Goal: Information Seeking & Learning: Learn about a topic

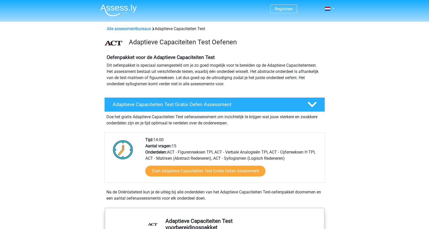
drag, startPoint x: 122, startPoint y: 17, endPoint x: 122, endPoint y: 14, distance: 2.8
click at [123, 15] on nav "Registreer Nederlands" at bounding box center [214, 9] width 237 height 17
click at [122, 12] on img at bounding box center [118, 10] width 37 height 12
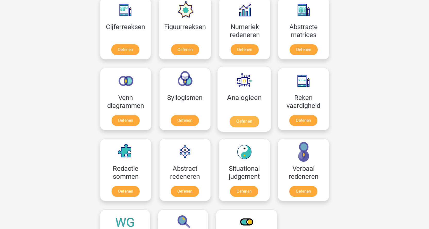
scroll to position [232, 0]
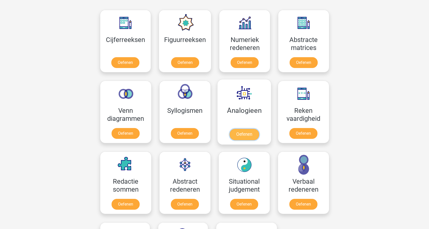
click at [235, 133] on link "Oefenen" at bounding box center [243, 134] width 29 height 11
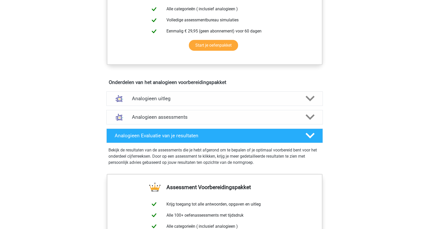
scroll to position [283, 0]
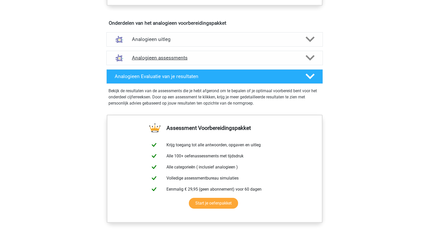
click at [159, 61] on h4 "Analogieen assessments" at bounding box center [214, 58] width 165 height 6
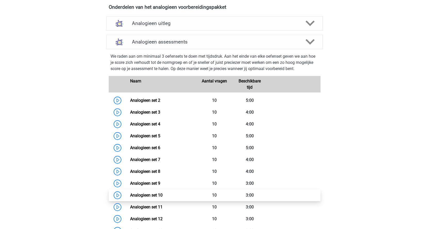
scroll to position [386, 0]
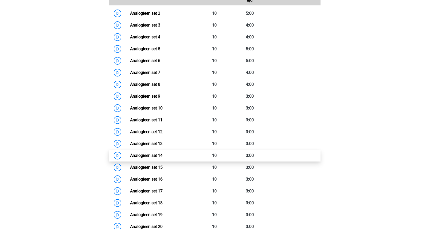
click at [130, 158] on link "Analogieen set 14" at bounding box center [146, 155] width 32 height 5
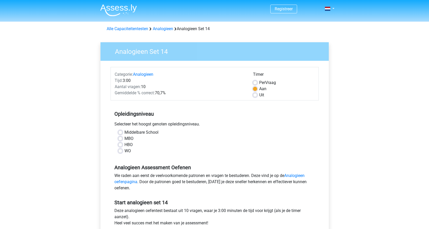
click at [259, 96] on label "Uit" at bounding box center [261, 95] width 5 height 6
click at [255, 96] on input "Uit" at bounding box center [255, 94] width 4 height 5
radio input "true"
click at [120, 136] on div "MBO" at bounding box center [214, 138] width 193 height 6
click at [124, 139] on label "MBO" at bounding box center [128, 138] width 9 height 6
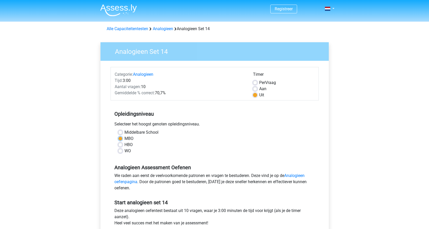
click at [120, 139] on input "MBO" at bounding box center [120, 137] width 4 height 5
radio input "true"
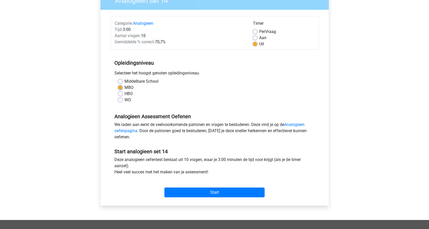
scroll to position [155, 0]
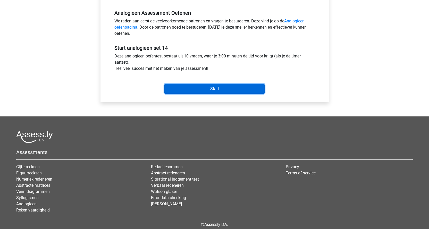
click at [185, 91] on input "Start" at bounding box center [214, 89] width 100 height 10
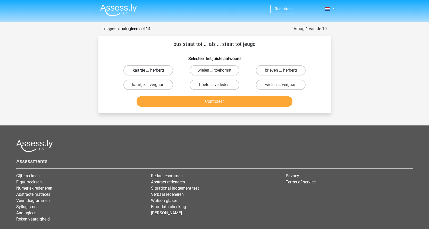
click at [165, 69] on label "kaartje ... herberg" at bounding box center [148, 70] width 50 height 10
click at [151, 70] on input "kaartje ... herberg" at bounding box center [149, 71] width 3 height 3
radio input "true"
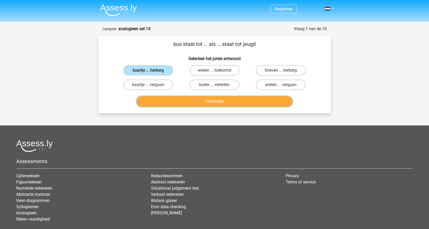
click at [193, 101] on button "Controleer" at bounding box center [215, 101] width 156 height 11
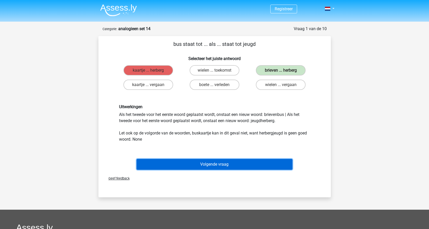
click at [213, 161] on button "Volgende vraag" at bounding box center [215, 164] width 156 height 11
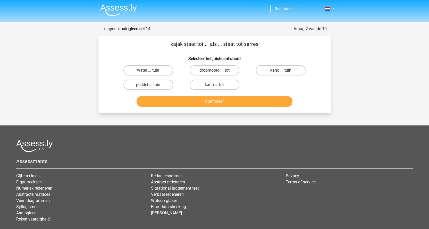
click at [275, 74] on label "kano ... tuin" at bounding box center [281, 70] width 50 height 10
click at [281, 74] on input "kano ... tuin" at bounding box center [282, 71] width 3 height 3
radio input "true"
click at [257, 104] on button "Controleer" at bounding box center [215, 101] width 156 height 11
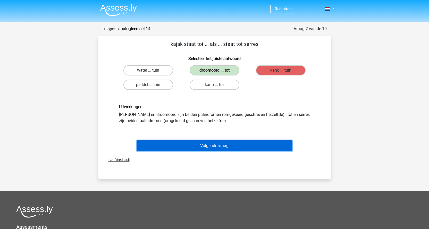
click at [234, 144] on button "Volgende vraag" at bounding box center [215, 145] width 156 height 11
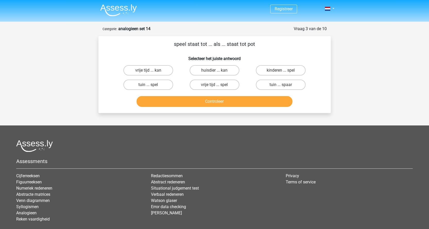
scroll to position [26, 0]
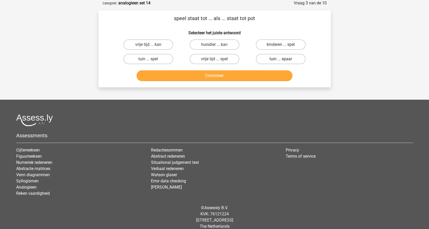
click at [267, 59] on label "tuin ... spaar" at bounding box center [281, 59] width 50 height 10
click at [281, 59] on input "tuin ... spaar" at bounding box center [282, 60] width 3 height 3
radio input "true"
click at [254, 75] on button "Controleer" at bounding box center [215, 75] width 156 height 11
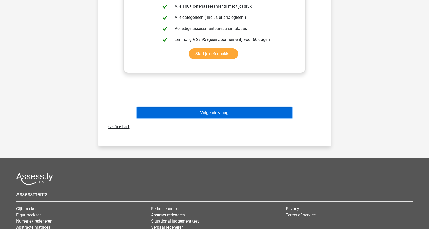
click at [238, 115] on button "Volgende vraag" at bounding box center [215, 112] width 156 height 11
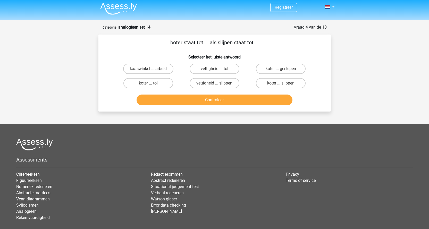
scroll to position [0, 0]
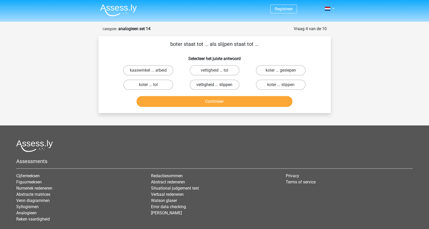
click at [228, 83] on label "vettigheid ... slippen" at bounding box center [215, 85] width 50 height 10
click at [218, 85] on input "vettigheid ... slippen" at bounding box center [215, 86] width 3 height 3
radio input "true"
click at [228, 102] on button "Controleer" at bounding box center [215, 101] width 156 height 11
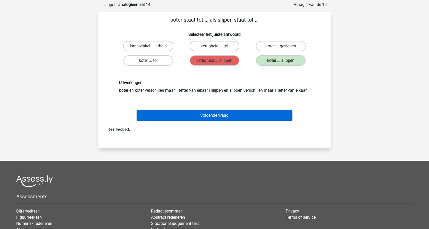
scroll to position [26, 0]
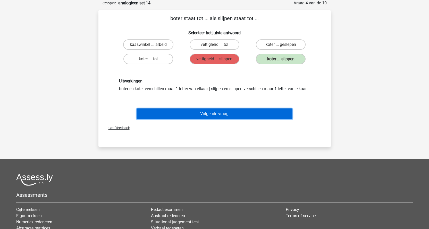
click at [233, 116] on button "Volgende vraag" at bounding box center [215, 113] width 156 height 11
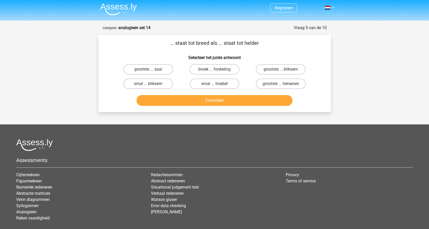
scroll to position [0, 0]
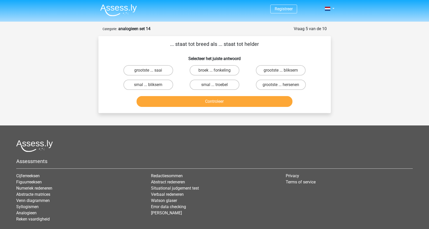
click at [128, 11] on img at bounding box center [118, 10] width 37 height 12
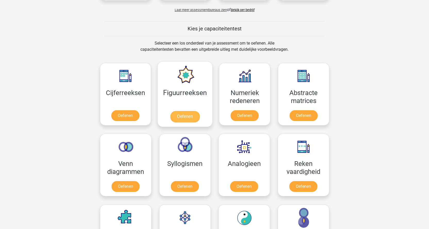
scroll to position [180, 0]
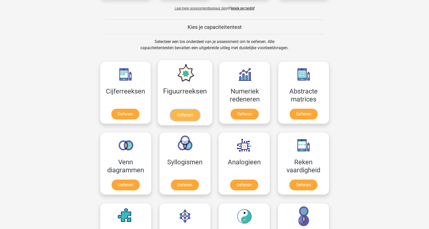
click at [179, 115] on link "Oefenen" at bounding box center [184, 114] width 29 height 11
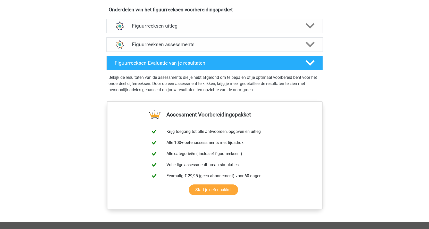
scroll to position [335, 0]
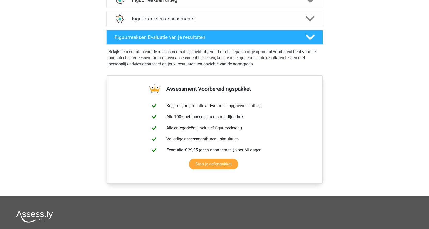
click at [142, 21] on h4 "Figuurreeksen assessments" at bounding box center [214, 19] width 165 height 6
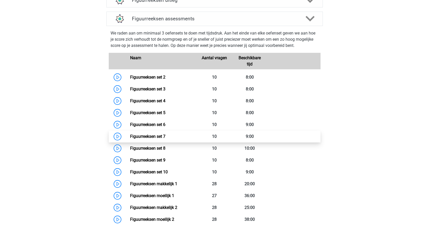
click at [130, 135] on link "Figuurreeksen set 7" at bounding box center [147, 136] width 35 height 5
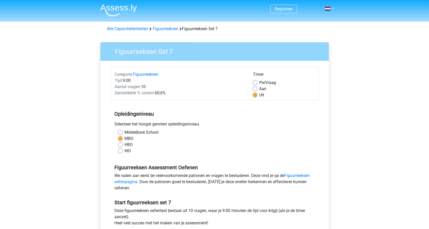
click at [124, 132] on label "Middelbare School" at bounding box center [141, 132] width 34 height 6
click at [120, 132] on input "Middelbare School" at bounding box center [120, 131] width 4 height 5
radio input "true"
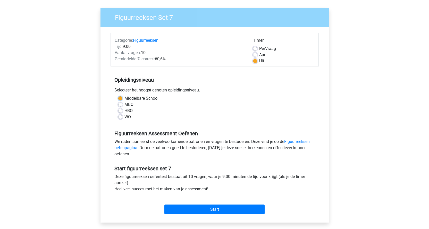
scroll to position [155, 0]
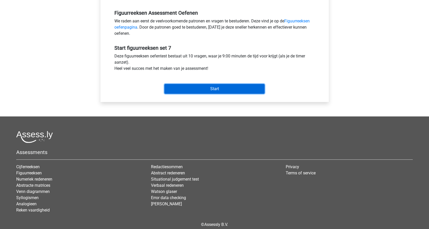
click at [197, 93] on input "Start" at bounding box center [214, 89] width 100 height 10
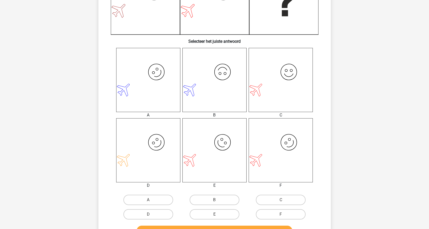
scroll to position [180, 0]
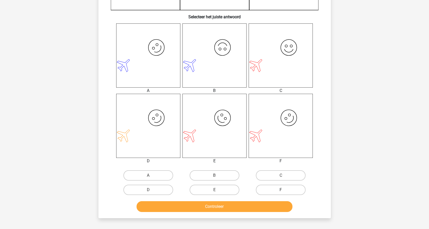
click at [276, 188] on label "F" at bounding box center [281, 190] width 50 height 10
click at [281, 190] on input "F" at bounding box center [282, 191] width 3 height 3
radio input "true"
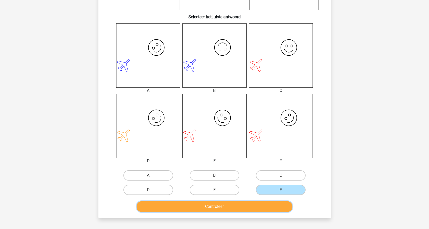
click at [266, 207] on button "Controleer" at bounding box center [215, 206] width 156 height 11
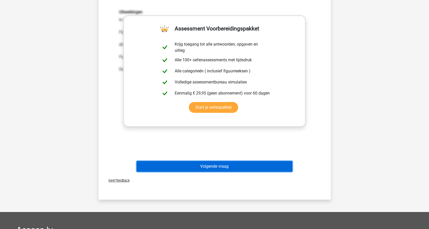
click at [241, 169] on button "Volgende vraag" at bounding box center [215, 166] width 156 height 11
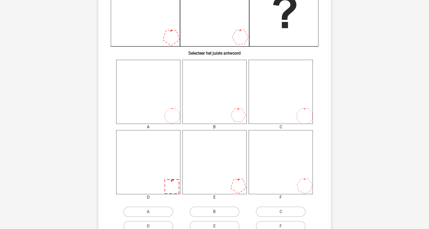
scroll to position [155, 0]
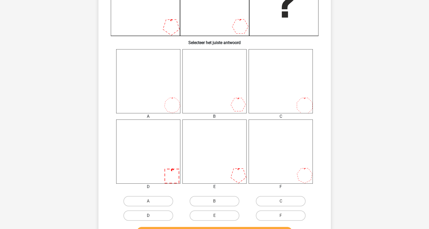
click at [155, 215] on label "D" at bounding box center [148, 215] width 50 height 10
click at [151, 216] on input "D" at bounding box center [149, 217] width 3 height 3
radio input "true"
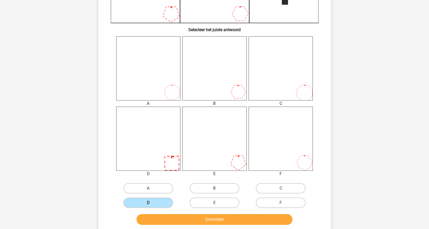
scroll to position [180, 0]
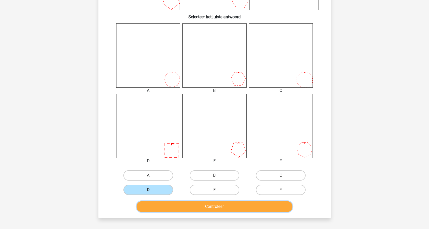
click at [175, 207] on button "Controleer" at bounding box center [215, 206] width 156 height 11
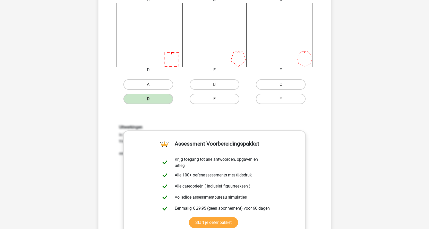
scroll to position [335, 0]
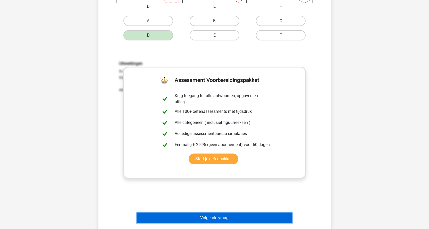
click at [187, 213] on button "Volgende vraag" at bounding box center [215, 218] width 156 height 11
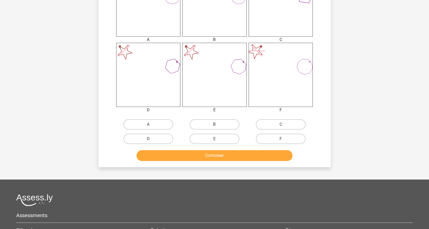
scroll to position [232, 0]
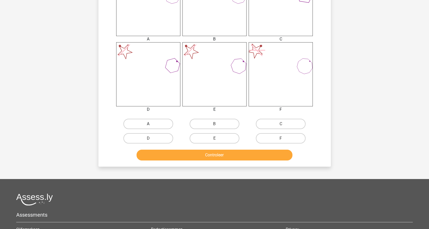
click at [148, 123] on label "A" at bounding box center [148, 124] width 50 height 10
click at [148, 124] on input "A" at bounding box center [149, 125] width 3 height 3
radio input "true"
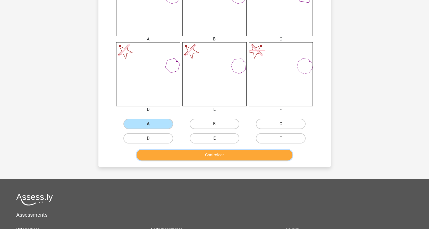
click at [156, 151] on button "Controleer" at bounding box center [215, 155] width 156 height 11
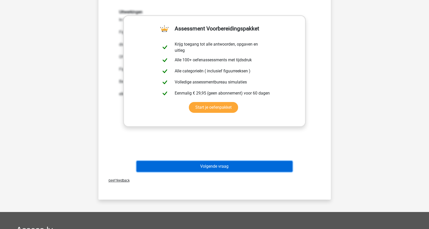
click at [163, 164] on button "Volgende vraag" at bounding box center [215, 166] width 156 height 11
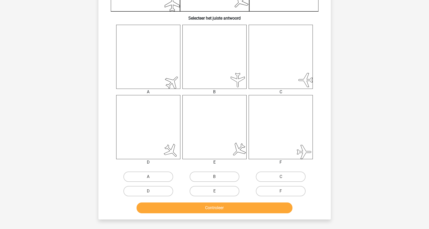
scroll to position [180, 0]
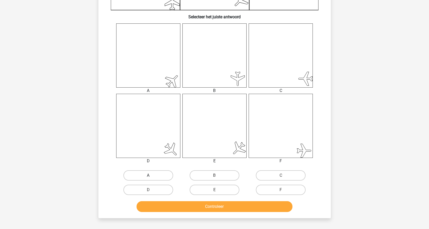
click at [141, 173] on label "A" at bounding box center [148, 175] width 50 height 10
click at [148, 175] on input "A" at bounding box center [149, 176] width 3 height 3
radio input "true"
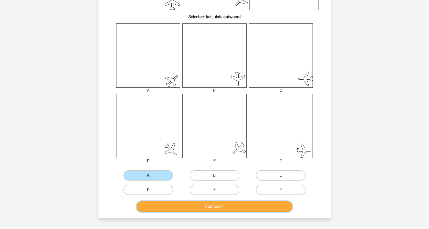
click at [165, 206] on button "Controleer" at bounding box center [215, 206] width 156 height 11
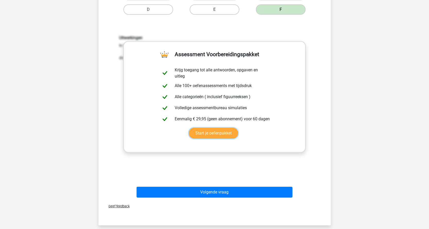
scroll to position [412, 0]
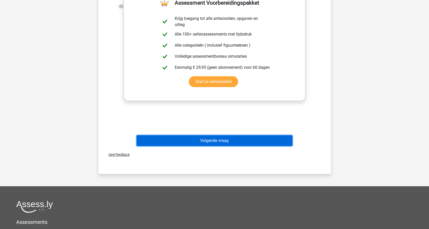
click at [255, 143] on button "Volgende vraag" at bounding box center [215, 140] width 156 height 11
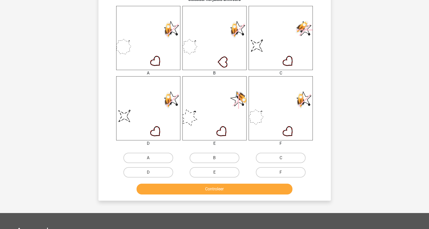
scroll to position [232, 0]
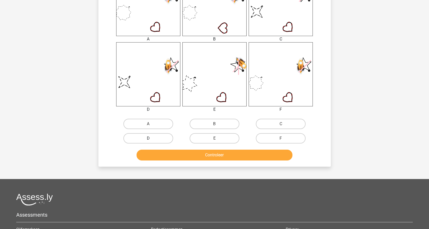
click at [161, 137] on label "D" at bounding box center [148, 138] width 50 height 10
click at [151, 138] on input "D" at bounding box center [149, 139] width 3 height 3
radio input "true"
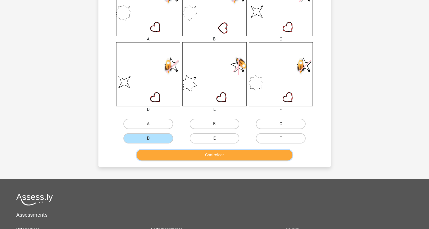
click at [173, 155] on button "Controleer" at bounding box center [215, 155] width 156 height 11
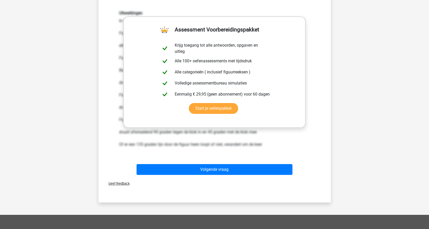
scroll to position [386, 0]
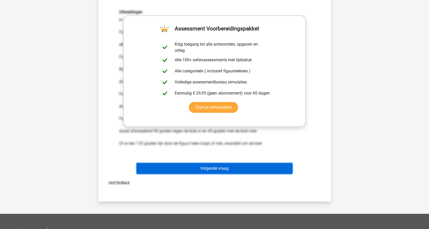
click at [176, 163] on button "Volgende vraag" at bounding box center [215, 168] width 156 height 11
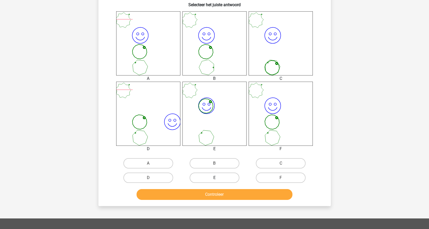
scroll to position [206, 0]
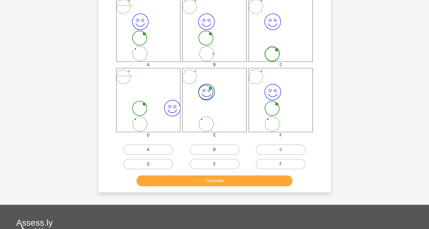
click at [216, 153] on input "B" at bounding box center [215, 151] width 3 height 3
radio input "true"
click at [210, 179] on button "Controleer" at bounding box center [215, 180] width 156 height 11
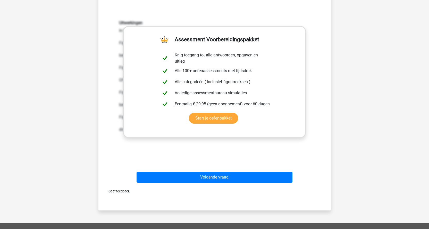
scroll to position [412, 0]
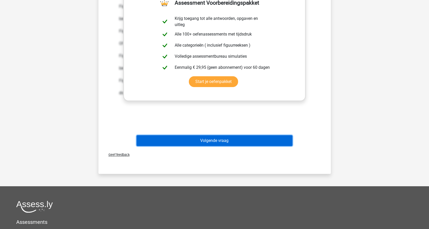
click at [212, 142] on button "Volgende vraag" at bounding box center [215, 140] width 156 height 11
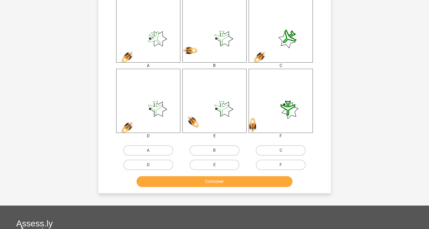
scroll to position [206, 0]
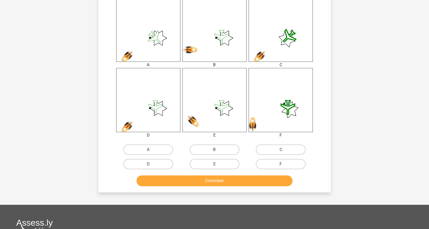
click at [217, 165] on input "E" at bounding box center [215, 165] width 3 height 3
radio input "true"
click at [216, 182] on button "Controleer" at bounding box center [215, 180] width 156 height 11
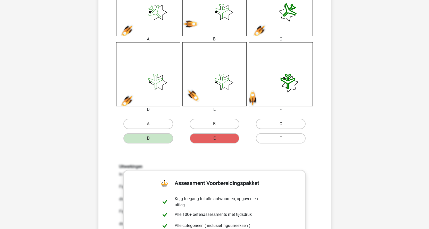
scroll to position [258, 0]
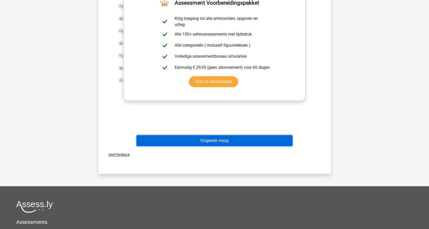
click at [215, 141] on button "Volgende vraag" at bounding box center [215, 140] width 156 height 11
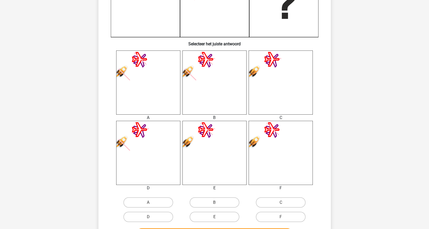
scroll to position [155, 0]
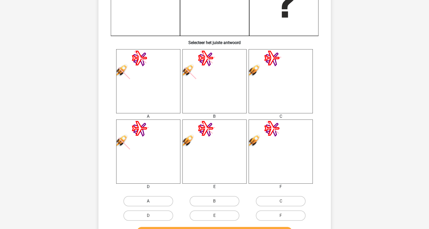
click at [157, 199] on label "A" at bounding box center [148, 201] width 50 height 10
click at [151, 201] on input "A" at bounding box center [149, 202] width 3 height 3
radio input "true"
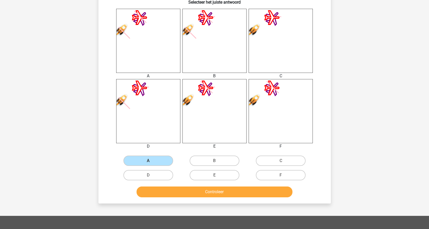
scroll to position [206, 0]
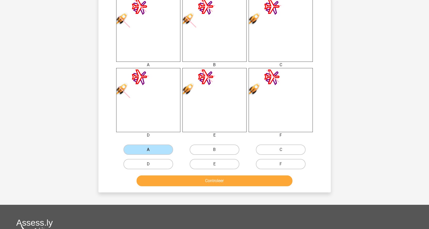
click at [150, 160] on label "D" at bounding box center [148, 164] width 50 height 10
click at [150, 164] on input "D" at bounding box center [149, 165] width 3 height 3
radio input "true"
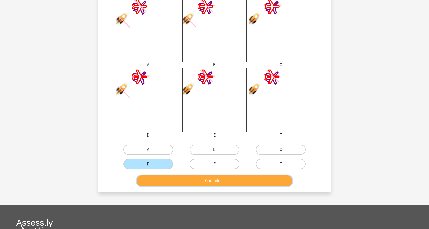
click at [154, 180] on button "Controleer" at bounding box center [215, 180] width 156 height 11
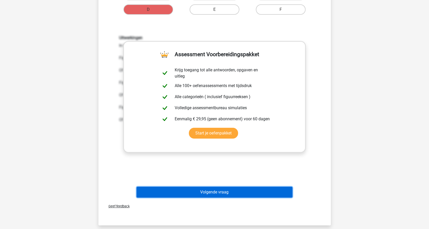
click at [177, 193] on button "Volgende vraag" at bounding box center [215, 192] width 156 height 11
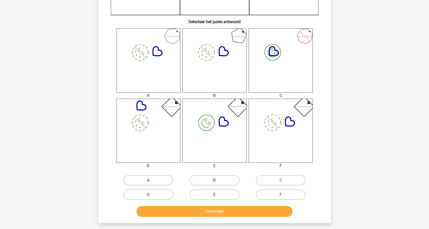
scroll to position [180, 0]
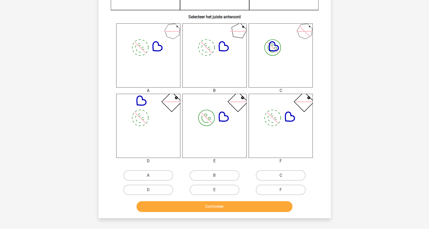
click at [262, 178] on label "C" at bounding box center [281, 175] width 50 height 10
click at [281, 178] on input "C" at bounding box center [282, 176] width 3 height 3
radio input "true"
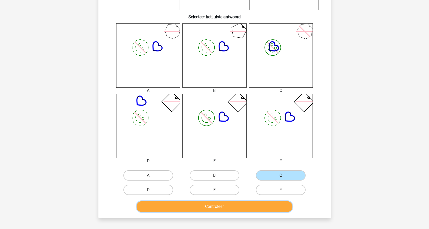
click at [262, 202] on button "Controleer" at bounding box center [215, 206] width 156 height 11
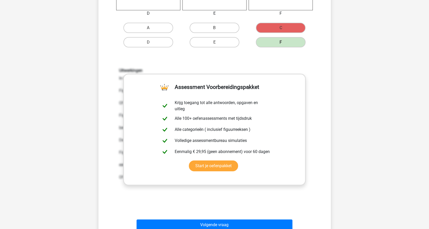
scroll to position [335, 0]
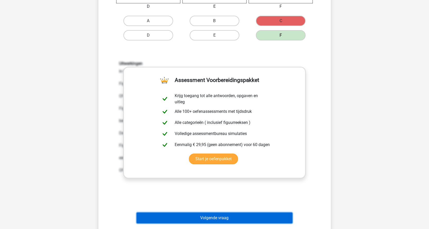
click at [258, 218] on button "Volgende vraag" at bounding box center [215, 218] width 156 height 11
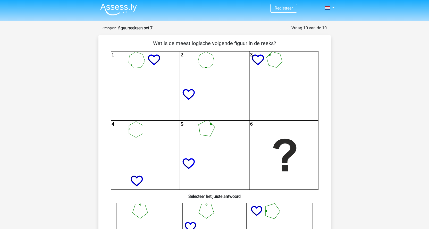
scroll to position [0, 0]
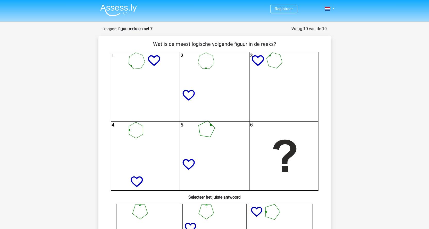
click at [128, 9] on img at bounding box center [118, 10] width 37 height 12
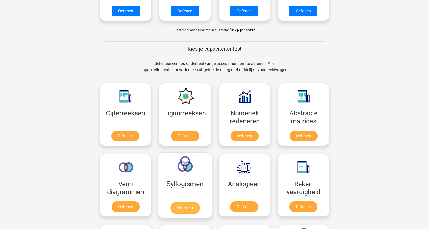
scroll to position [180, 0]
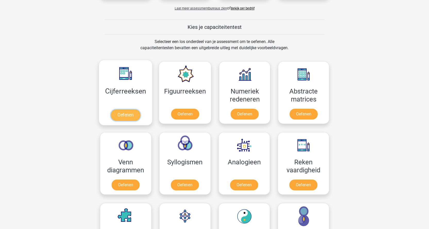
click at [121, 113] on link "Oefenen" at bounding box center [125, 114] width 29 height 11
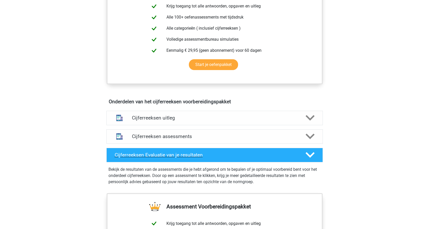
scroll to position [232, 0]
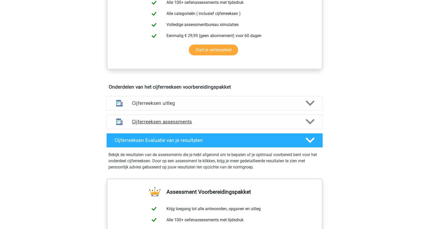
click at [174, 125] on h4 "Cijferreeksen assessments" at bounding box center [214, 122] width 165 height 6
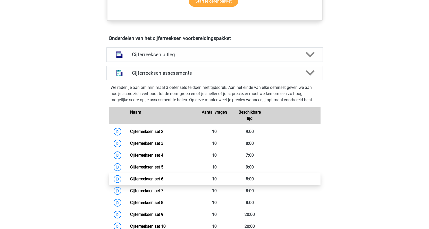
scroll to position [335, 0]
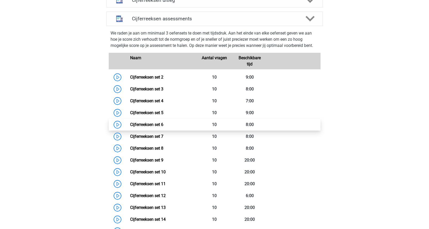
click at [130, 127] on link "Cijferreeksen set 6" at bounding box center [146, 124] width 33 height 5
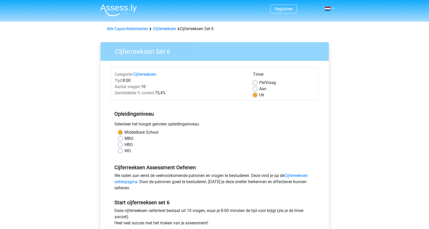
click at [124, 139] on label "MBO" at bounding box center [128, 138] width 9 height 6
click at [119, 139] on input "MBO" at bounding box center [120, 137] width 4 height 5
radio input "true"
click at [124, 133] on label "Middelbare School" at bounding box center [141, 132] width 34 height 6
click at [121, 133] on input "Middelbare School" at bounding box center [120, 131] width 4 height 5
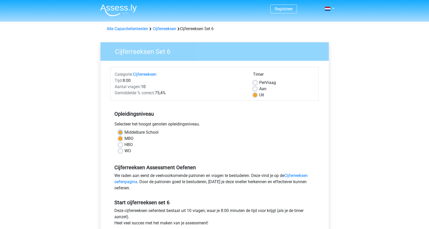
radio input "true"
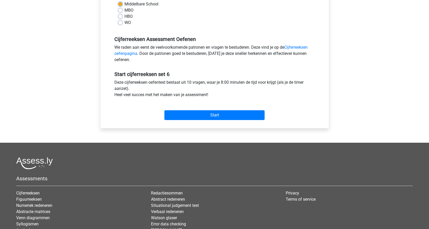
scroll to position [155, 0]
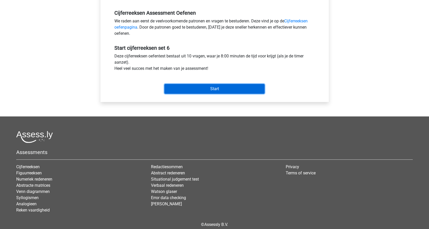
click at [190, 89] on input "Start" at bounding box center [214, 89] width 100 height 10
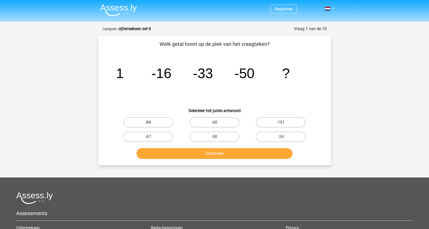
click at [166, 122] on label "-84" at bounding box center [148, 122] width 50 height 10
click at [151, 122] on input "-84" at bounding box center [149, 123] width 3 height 3
radio input "true"
click at [185, 153] on button "Controleer" at bounding box center [215, 153] width 156 height 11
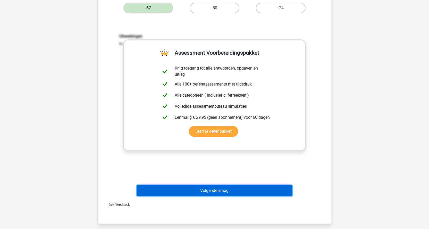
click at [190, 188] on button "Volgende vraag" at bounding box center [215, 190] width 156 height 11
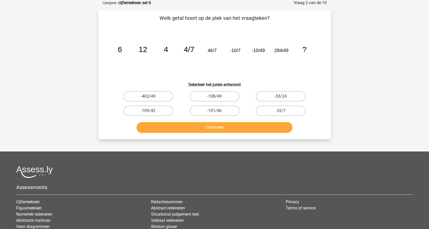
scroll to position [26, 0]
click at [203, 96] on label "-108/49" at bounding box center [215, 96] width 50 height 10
click at [214, 97] on input "-108/49" at bounding box center [215, 98] width 3 height 3
radio input "true"
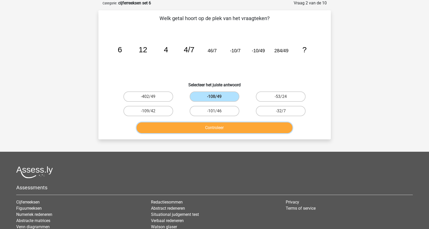
click at [189, 133] on button "Controleer" at bounding box center [215, 127] width 156 height 11
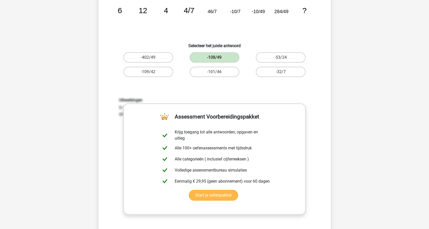
scroll to position [155, 0]
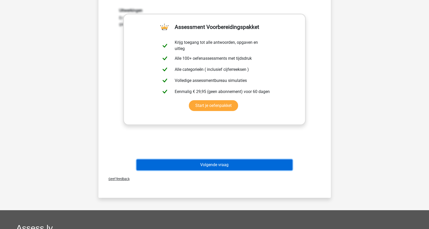
click at [216, 161] on button "Volgende vraag" at bounding box center [215, 164] width 156 height 11
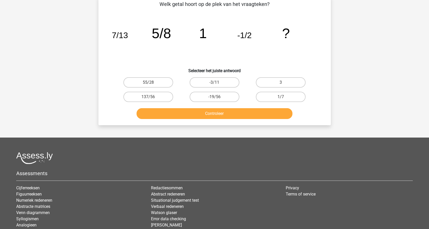
scroll to position [26, 0]
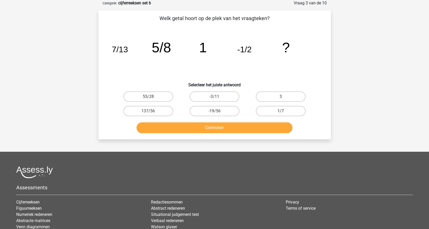
click at [260, 112] on label "1/7" at bounding box center [281, 111] width 50 height 10
click at [281, 112] on input "1/7" at bounding box center [282, 112] width 3 height 3
radio input "true"
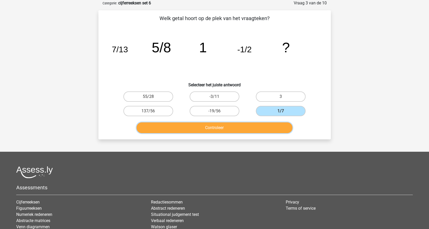
click at [248, 131] on button "Controleer" at bounding box center [215, 127] width 156 height 11
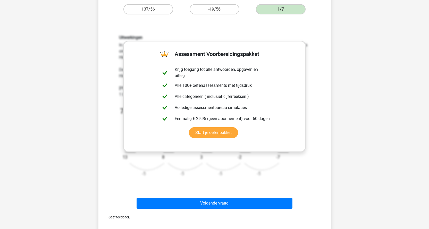
scroll to position [129, 0]
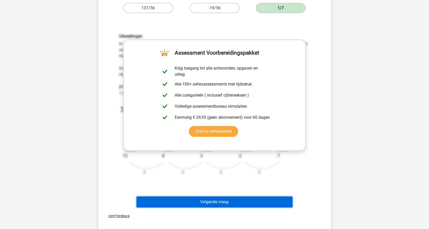
click at [236, 199] on button "Volgende vraag" at bounding box center [215, 202] width 156 height 11
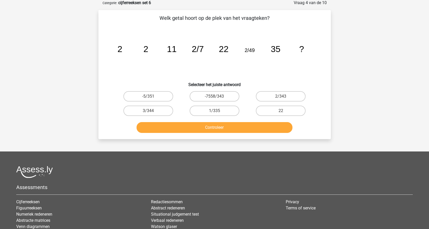
scroll to position [26, 0]
click at [212, 113] on label "1/335" at bounding box center [215, 111] width 50 height 10
click at [214, 113] on input "1/335" at bounding box center [215, 112] width 3 height 3
radio input "true"
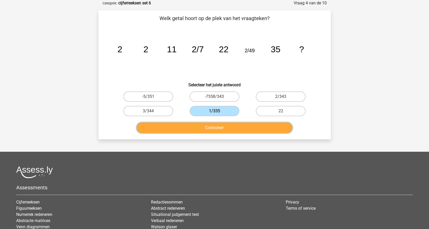
click at [210, 127] on button "Controleer" at bounding box center [215, 127] width 156 height 11
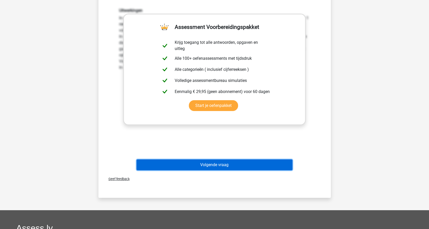
click at [217, 164] on button "Volgende vraag" at bounding box center [215, 164] width 156 height 11
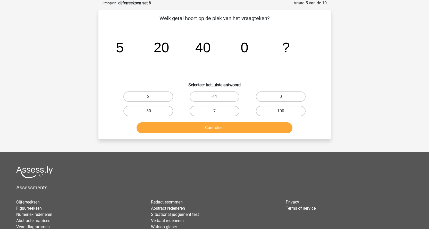
drag, startPoint x: 128, startPoint y: 110, endPoint x: 141, endPoint y: 123, distance: 17.9
click at [128, 111] on label "-30" at bounding box center [148, 111] width 50 height 10
click at [148, 111] on input "-30" at bounding box center [149, 112] width 3 height 3
radio input "true"
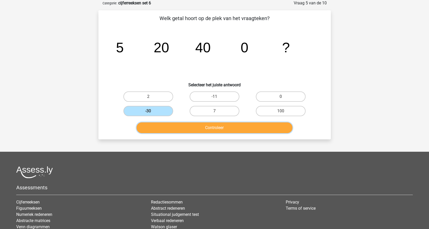
click at [148, 129] on button "Controleer" at bounding box center [215, 127] width 156 height 11
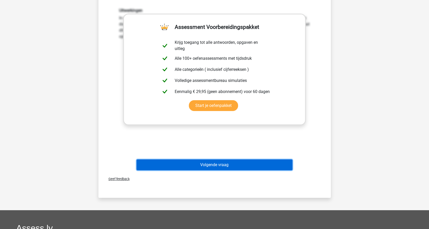
click at [188, 166] on button "Volgende vraag" at bounding box center [215, 164] width 156 height 11
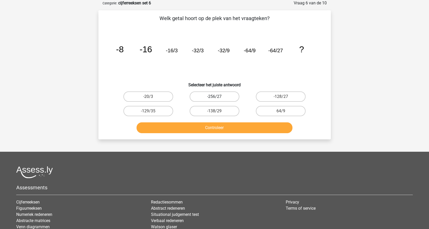
click at [210, 96] on label "-256/27" at bounding box center [215, 96] width 50 height 10
click at [214, 97] on input "-256/27" at bounding box center [215, 98] width 3 height 3
radio input "true"
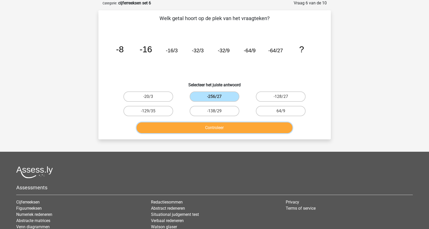
click at [198, 125] on button "Controleer" at bounding box center [215, 127] width 156 height 11
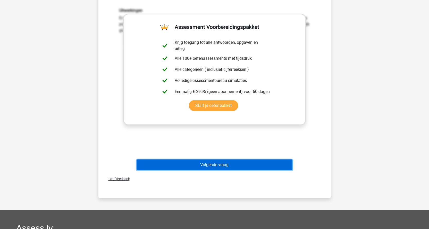
click at [239, 160] on button "Volgende vraag" at bounding box center [215, 164] width 156 height 11
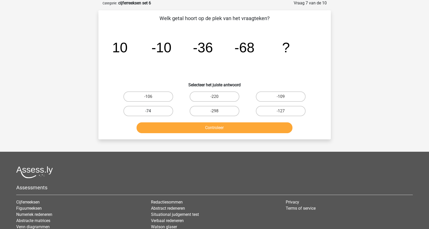
click at [163, 111] on label "-74" at bounding box center [148, 111] width 50 height 10
click at [151, 111] on input "-74" at bounding box center [149, 112] width 3 height 3
radio input "true"
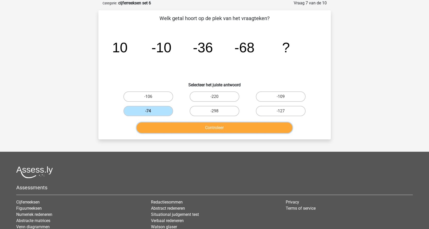
click at [174, 131] on button "Controleer" at bounding box center [215, 127] width 156 height 11
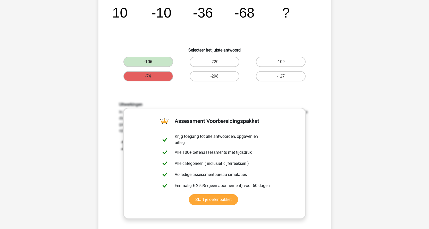
scroll to position [103, 0]
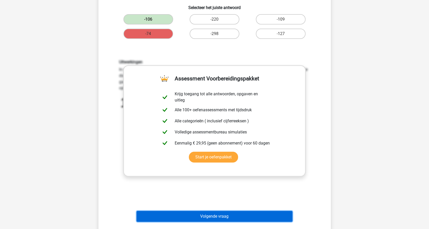
click at [235, 216] on button "Volgende vraag" at bounding box center [215, 216] width 156 height 11
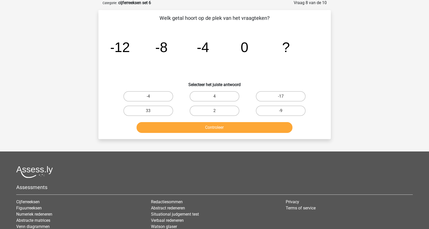
scroll to position [26, 0]
click at [163, 100] on label "-4" at bounding box center [148, 96] width 50 height 10
click at [151, 100] on input "-4" at bounding box center [149, 98] width 3 height 3
radio input "true"
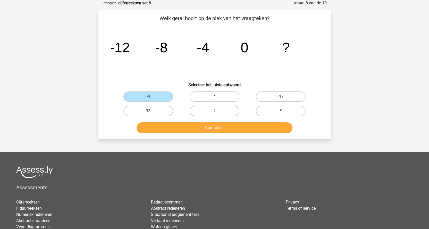
click at [198, 98] on label "4" at bounding box center [215, 96] width 50 height 10
click at [214, 98] on input "4" at bounding box center [215, 98] width 3 height 3
radio input "true"
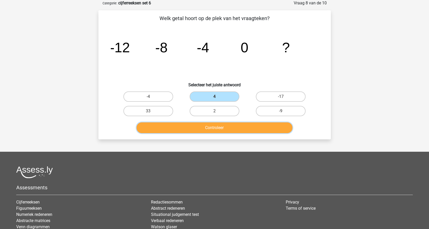
click at [182, 129] on button "Controleer" at bounding box center [215, 127] width 156 height 11
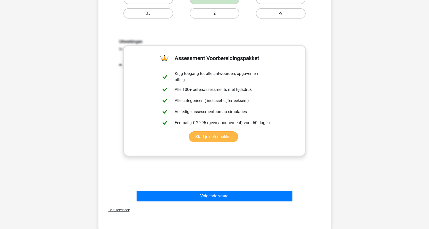
scroll to position [129, 0]
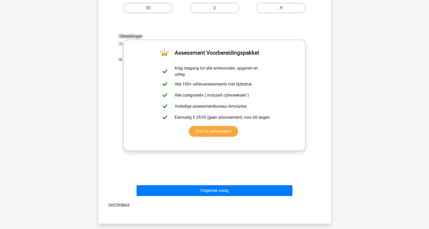
click at [195, 184] on div "Volgende vraag" at bounding box center [215, 189] width 216 height 17
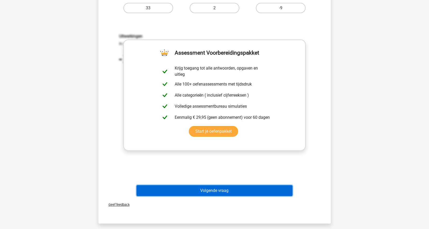
click at [202, 192] on button "Volgende vraag" at bounding box center [215, 190] width 156 height 11
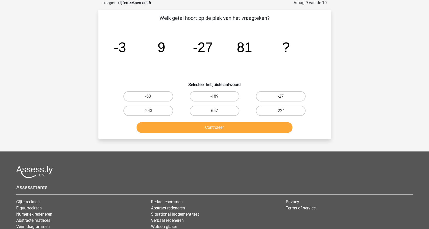
scroll to position [26, 0]
click at [150, 93] on label "-63" at bounding box center [148, 96] width 50 height 10
click at [150, 97] on input "-63" at bounding box center [149, 98] width 3 height 3
radio input "true"
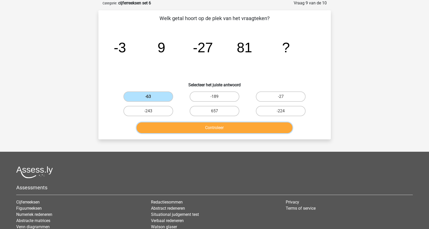
click at [157, 125] on button "Controleer" at bounding box center [215, 127] width 156 height 11
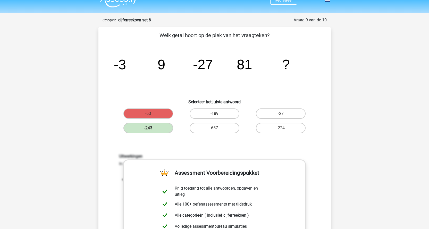
scroll to position [0, 0]
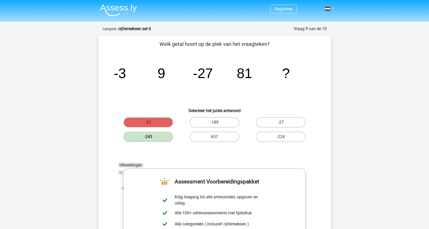
click at [125, 11] on img at bounding box center [118, 10] width 37 height 12
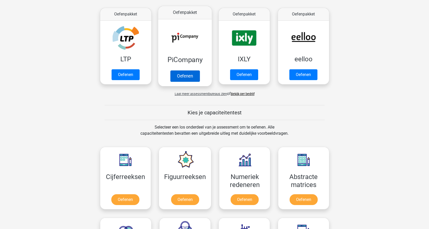
scroll to position [129, 0]
